Goal: Task Accomplishment & Management: Use online tool/utility

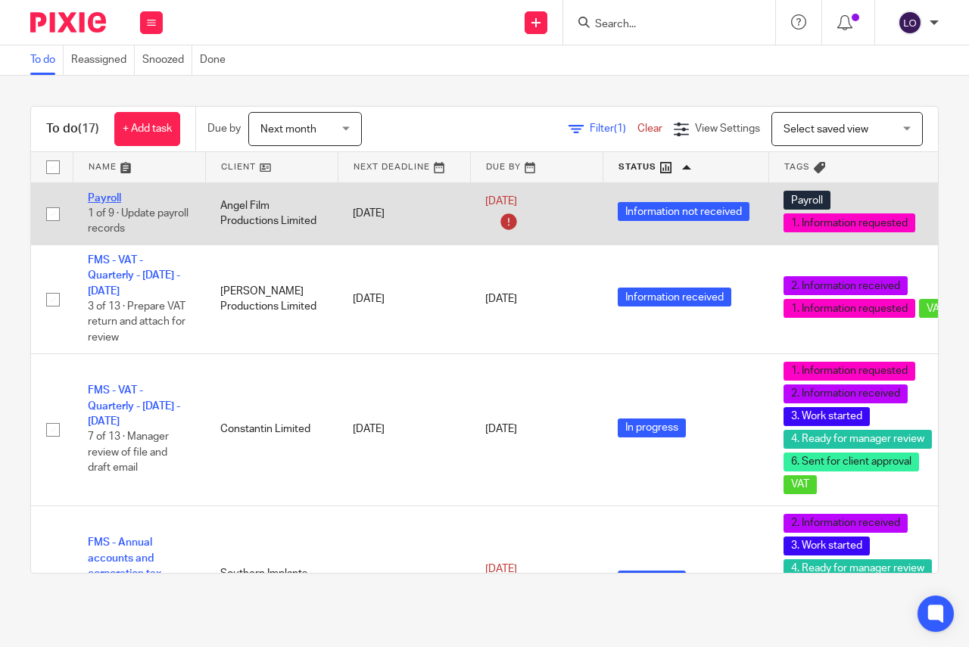
click at [114, 197] on link "Payroll" at bounding box center [104, 198] width 33 height 11
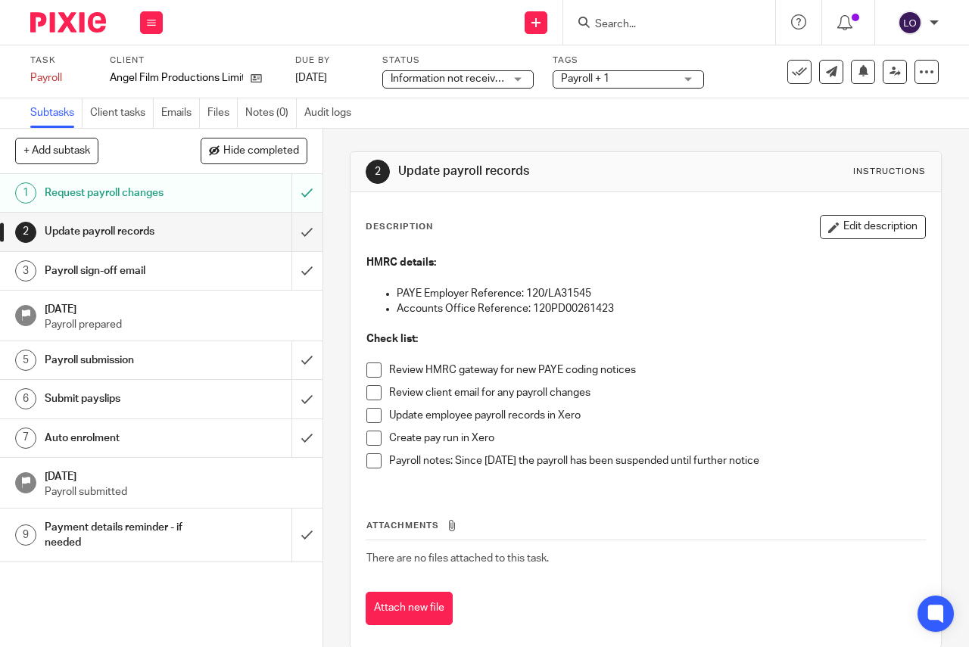
click at [372, 373] on span at bounding box center [374, 370] width 15 height 15
click at [371, 396] on span at bounding box center [374, 392] width 15 height 15
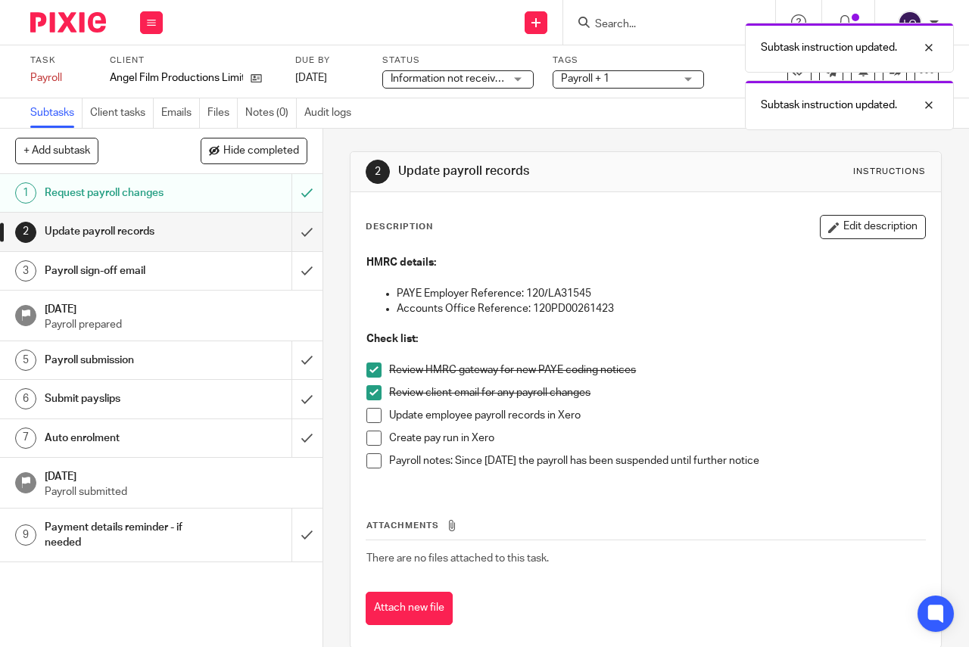
click at [367, 419] on span at bounding box center [374, 415] width 15 height 15
click at [372, 440] on span at bounding box center [374, 438] width 15 height 15
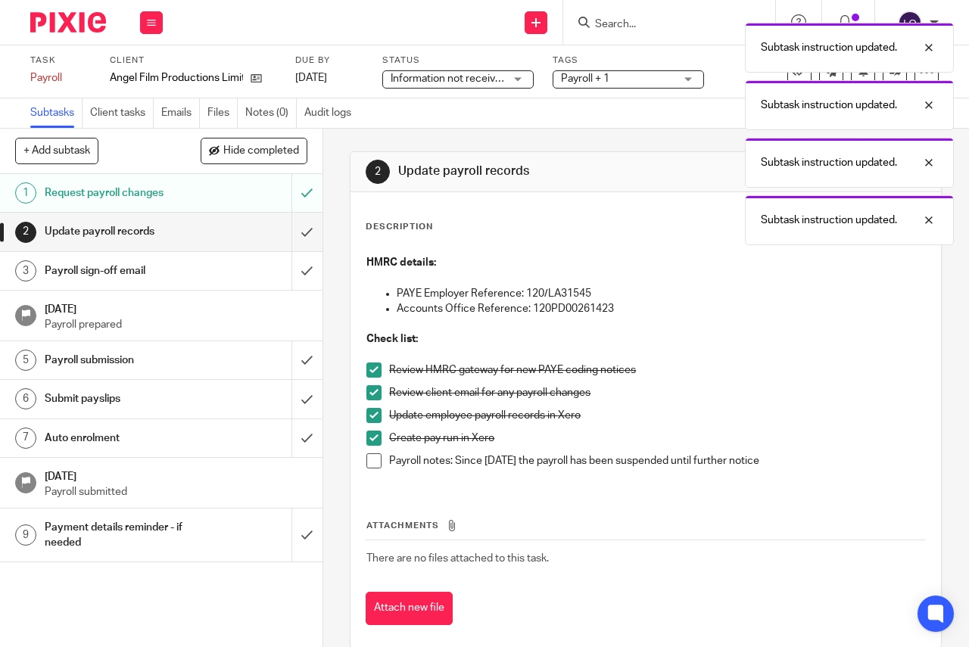
click at [376, 460] on span at bounding box center [374, 461] width 15 height 15
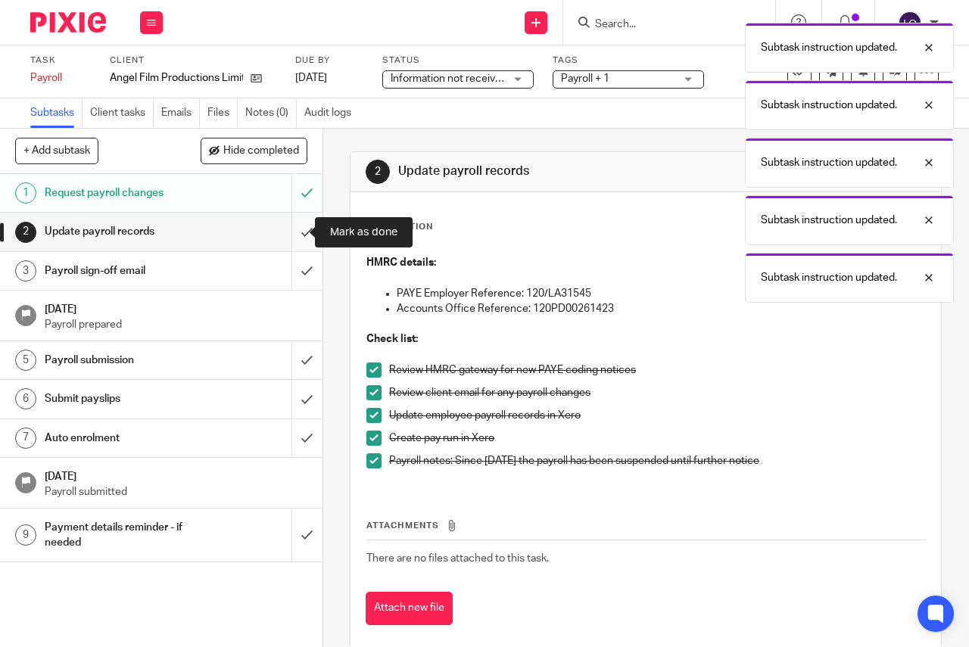
click at [295, 233] on input "submit" at bounding box center [161, 232] width 323 height 38
